Goal: Information Seeking & Learning: Check status

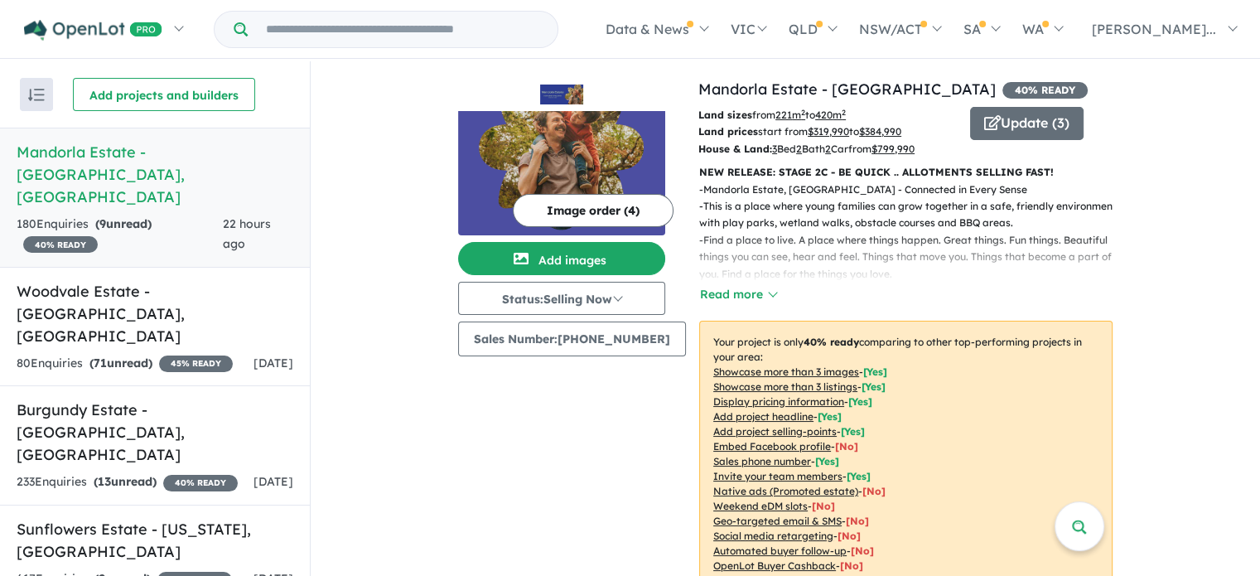
click at [176, 173] on h5 "Mandorla Estate - [GEOGRAPHIC_DATA][PERSON_NAME][GEOGRAPHIC_DATA]" at bounding box center [155, 174] width 277 height 67
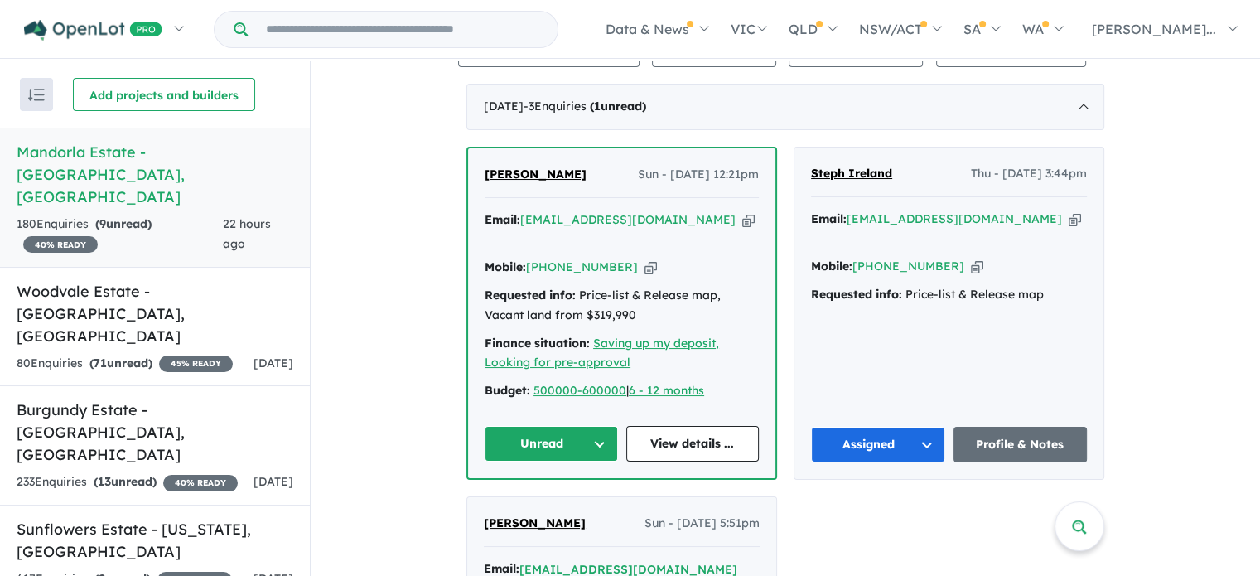
scroll to position [580, 0]
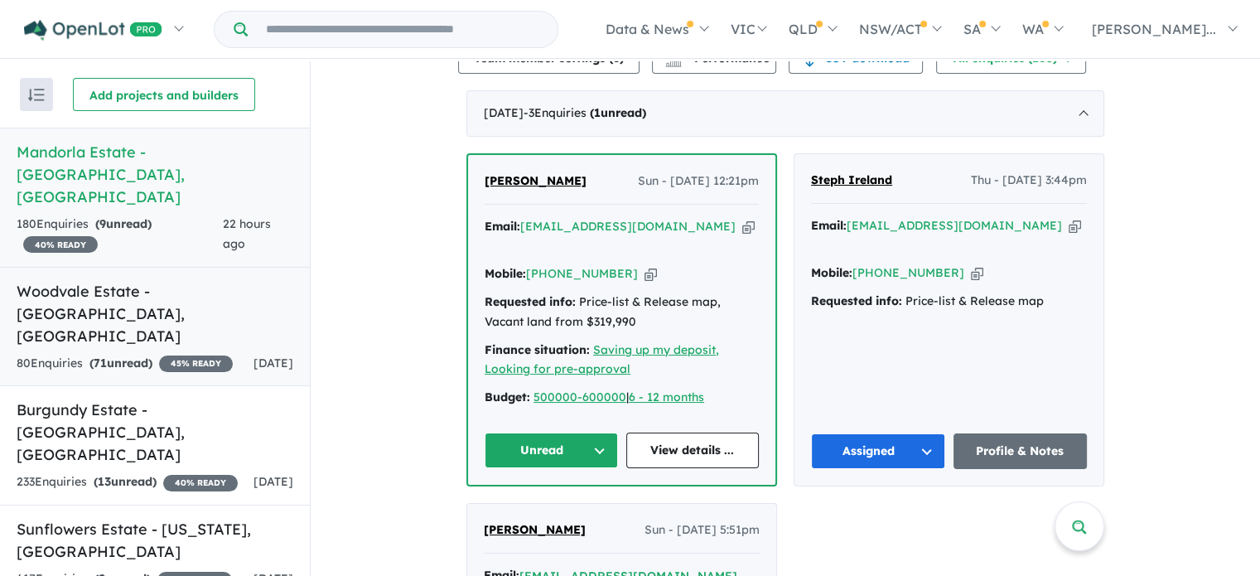
click at [137, 280] on h5 "Woodvale Estate - [GEOGRAPHIC_DATA] , [GEOGRAPHIC_DATA]" at bounding box center [155, 313] width 277 height 67
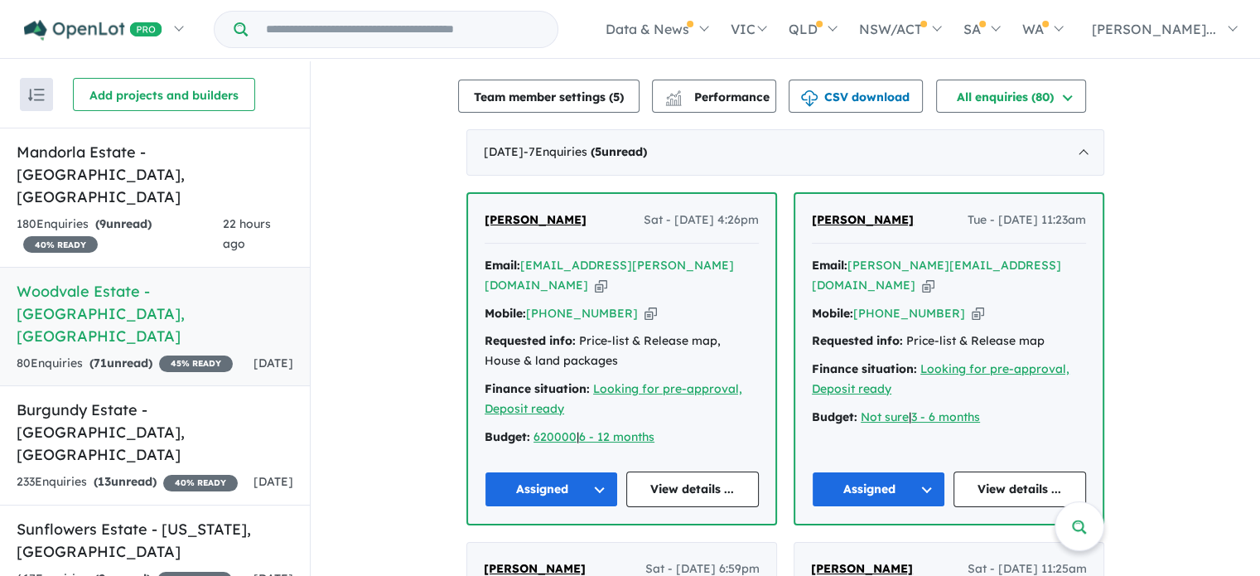
scroll to position [534, 0]
click at [539, 219] on span "[PERSON_NAME]" at bounding box center [535, 220] width 102 height 15
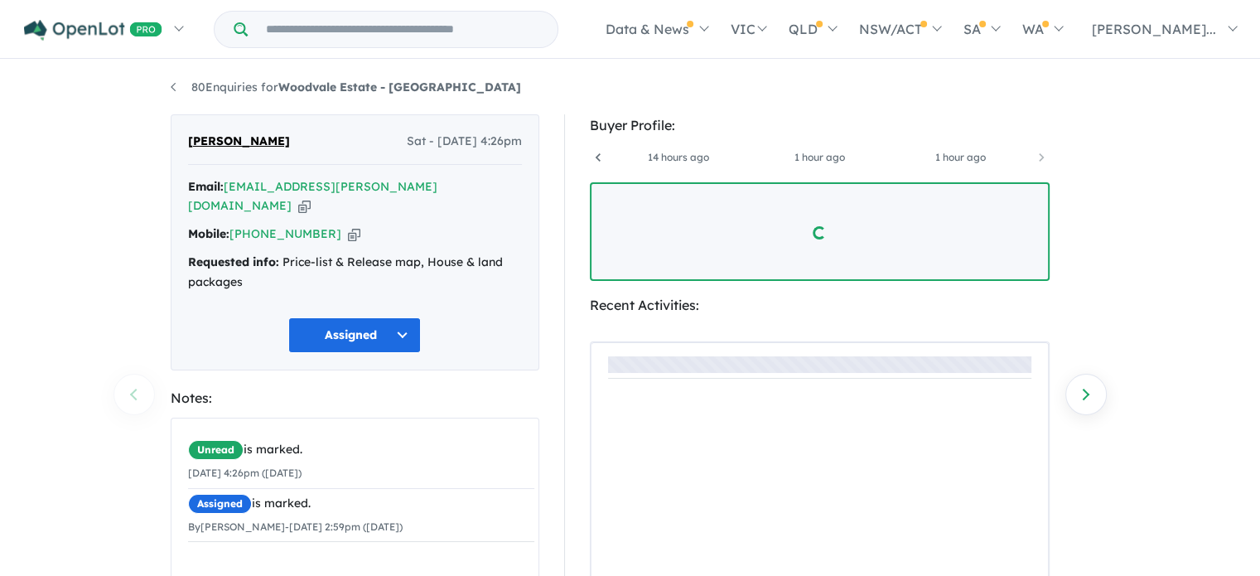
scroll to position [0, 404]
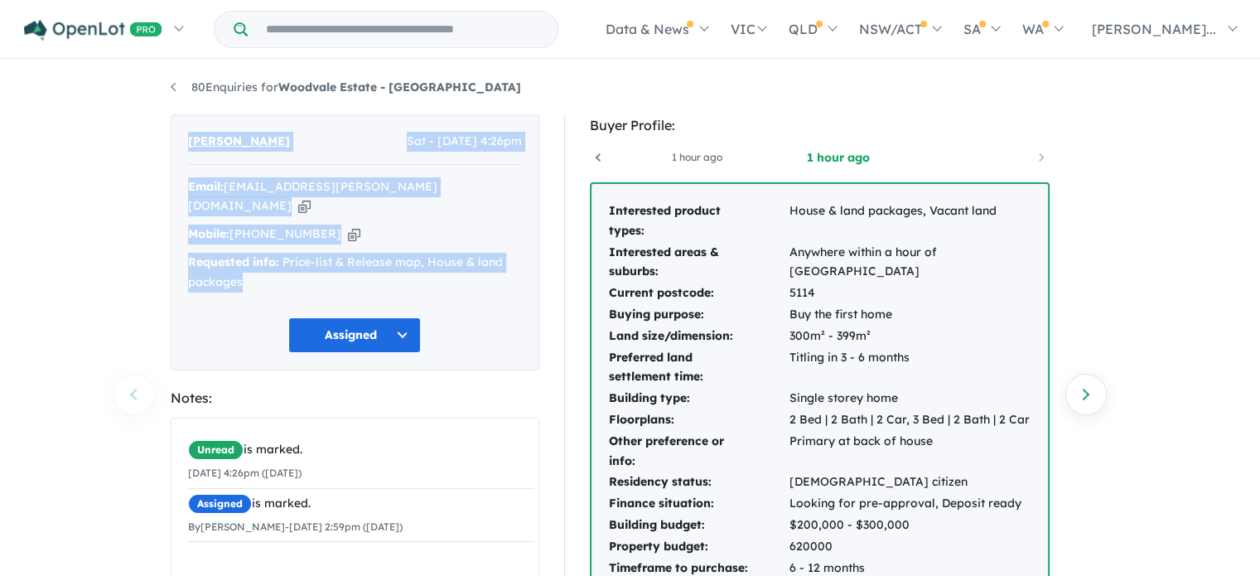
drag, startPoint x: 181, startPoint y: 135, endPoint x: 288, endPoint y: 266, distance: 168.9
click at [288, 266] on div "GRACE GILMORE Sat - 20/09/2025, 4:26pm Email: grace.m.gilmore@outlook.com Copie…" at bounding box center [355, 242] width 369 height 256
copy div "GRACE GILMORE Sat - 20/09/2025, 4:26pm Email: grace.m.gilmore@outlook.com Copie…"
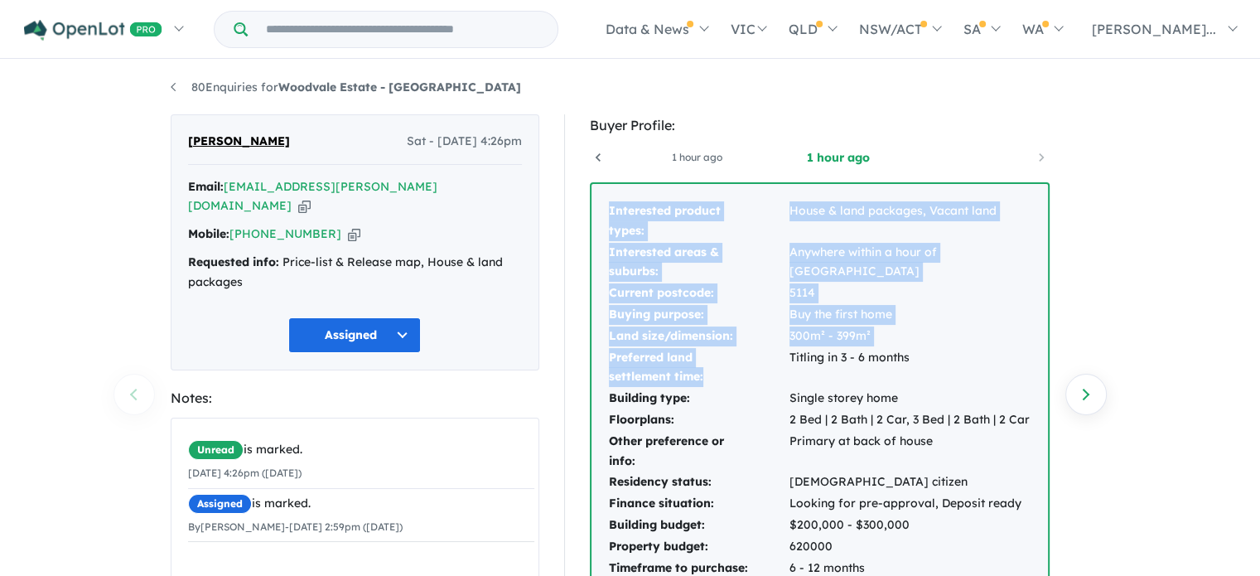
drag, startPoint x: 596, startPoint y: 196, endPoint x: 778, endPoint y: 383, distance: 261.2
click at [778, 383] on div "Interested product types: House & land packages, Vacant land Interested areas &…" at bounding box center [819, 404] width 456 height 441
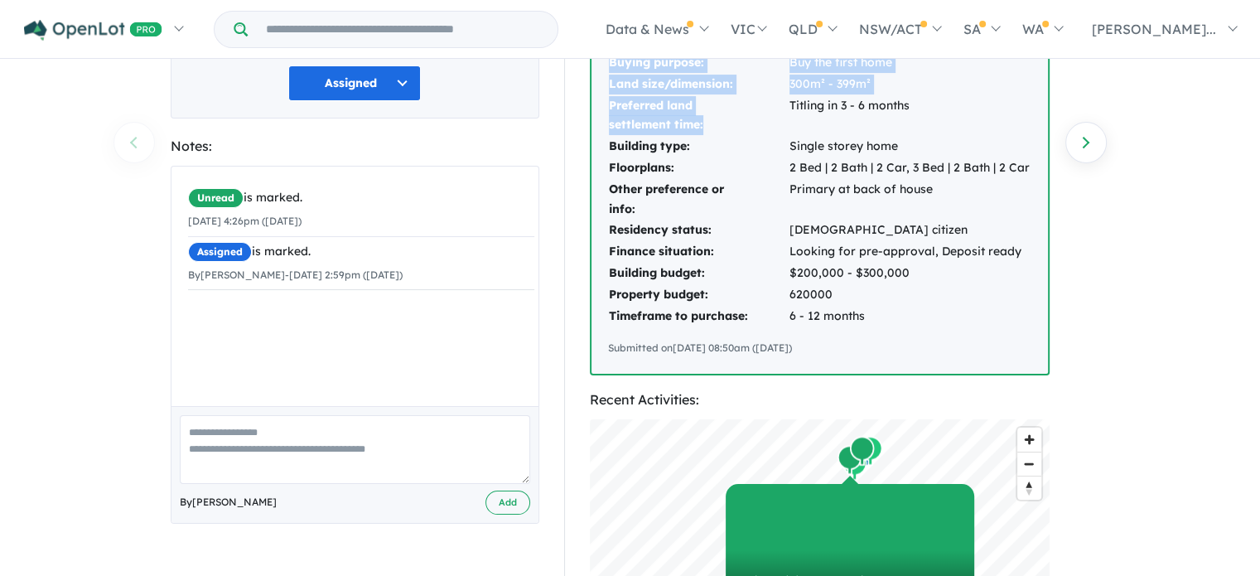
scroll to position [248, 0]
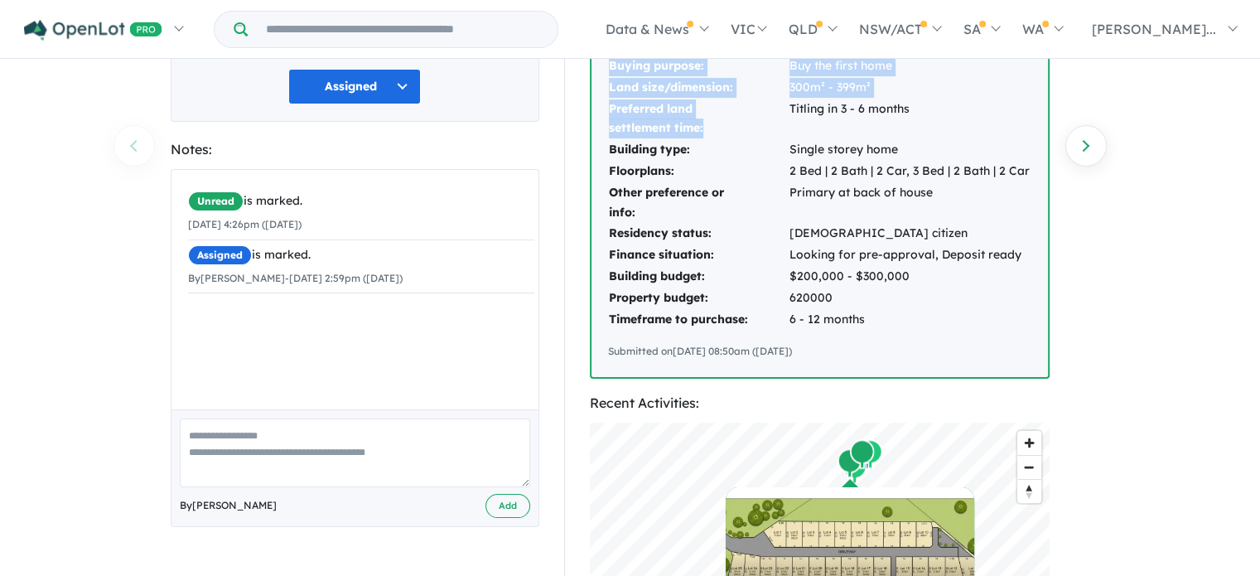
click at [869, 352] on div "Submitted on 22/09/2025 08:50am (Monday)" at bounding box center [819, 351] width 423 height 17
copy div "Interested product types: House & land packages, Vacant land Interested areas &…"
click at [1249, 327] on html "Skip to main content Homepage My Dashboard (9) Buyer Demand Index Suburb/Counci…" at bounding box center [630, 40] width 1260 height 576
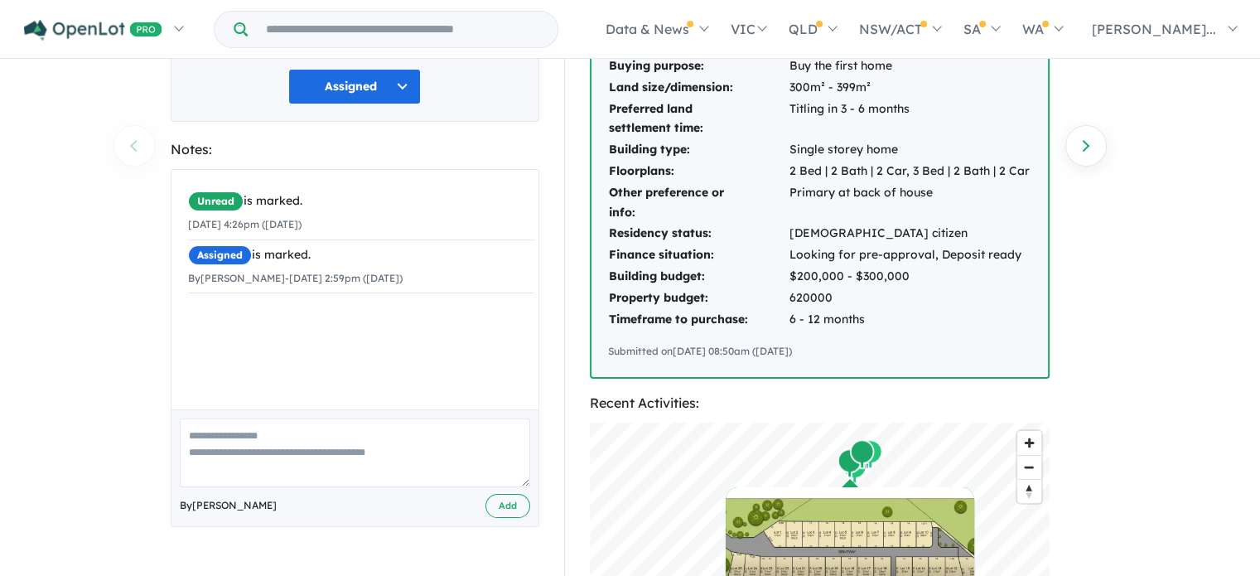
scroll to position [0, 0]
